Goal: Task Accomplishment & Management: Use online tool/utility

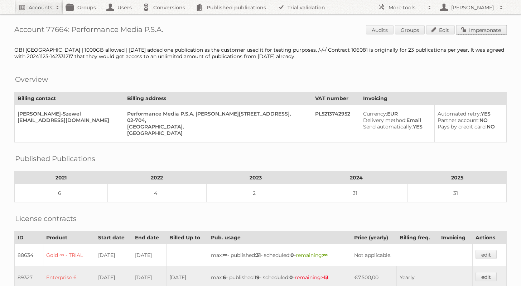
click at [478, 28] on link "Impersonate" at bounding box center [481, 29] width 51 height 9
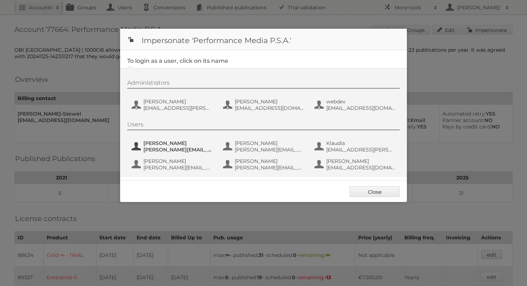
click at [186, 149] on span "[PERSON_NAME][EMAIL_ADDRESS][PERSON_NAME][DOMAIN_NAME]" at bounding box center [177, 149] width 69 height 6
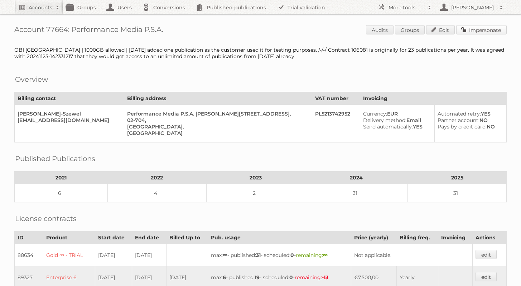
click at [490, 31] on link "Impersonate" at bounding box center [481, 29] width 51 height 9
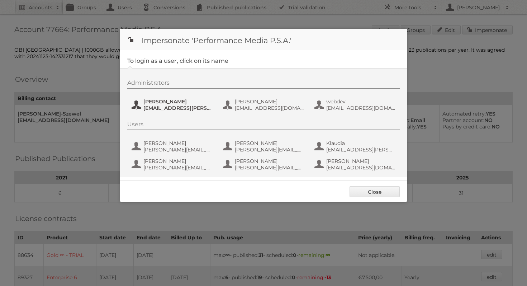
click at [202, 106] on span "pawel.modzelewski@performance-media.pl" at bounding box center [177, 108] width 69 height 6
